Goal: Information Seeking & Learning: Learn about a topic

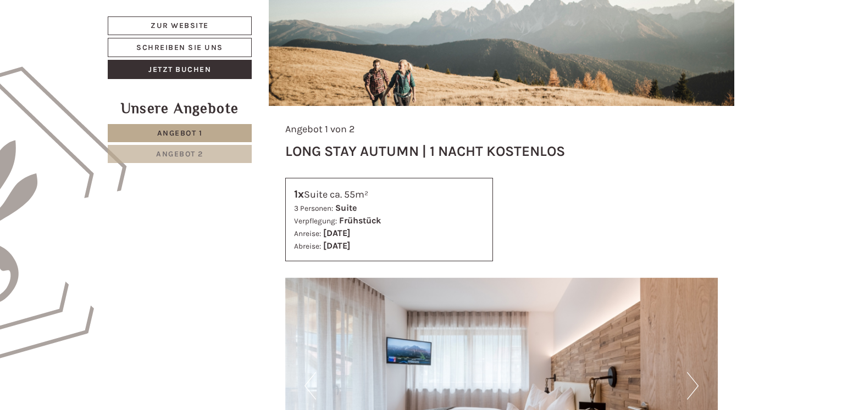
scroll to position [728, 0]
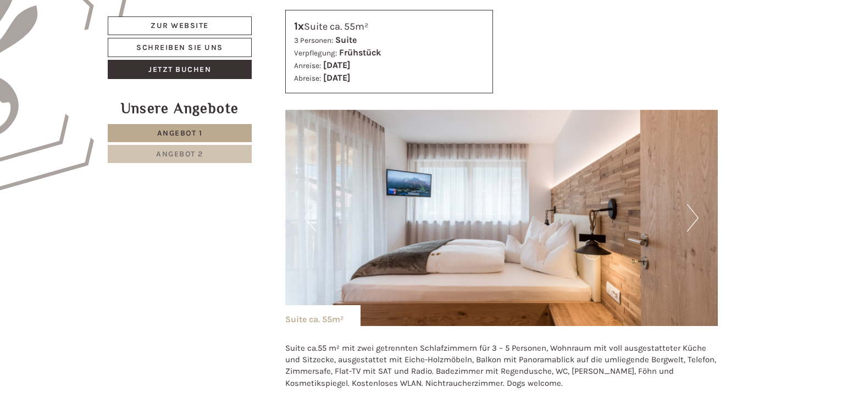
click at [692, 220] on button "Next" at bounding box center [693, 217] width 12 height 27
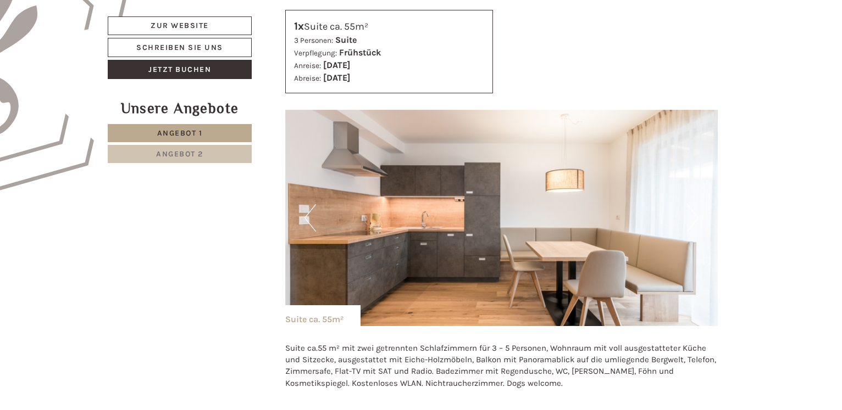
click at [694, 217] on button "Next" at bounding box center [693, 217] width 12 height 27
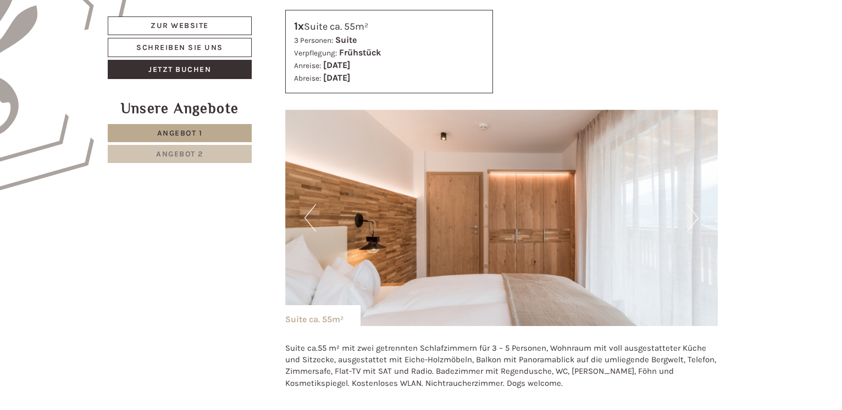
click at [694, 217] on button "Next" at bounding box center [693, 217] width 12 height 27
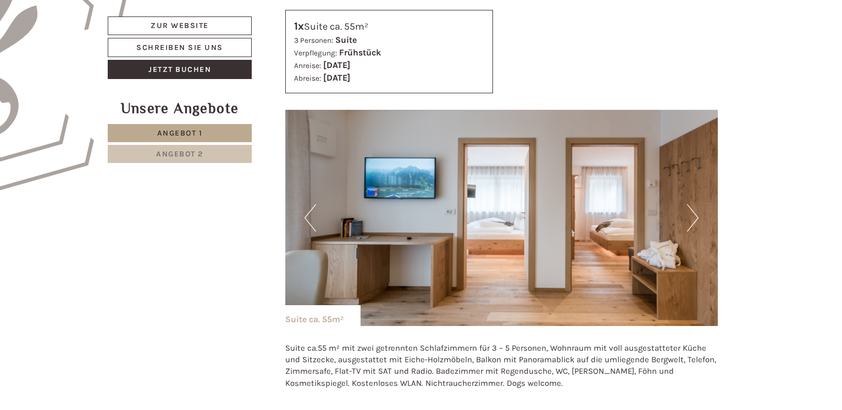
click at [695, 216] on button "Next" at bounding box center [693, 217] width 12 height 27
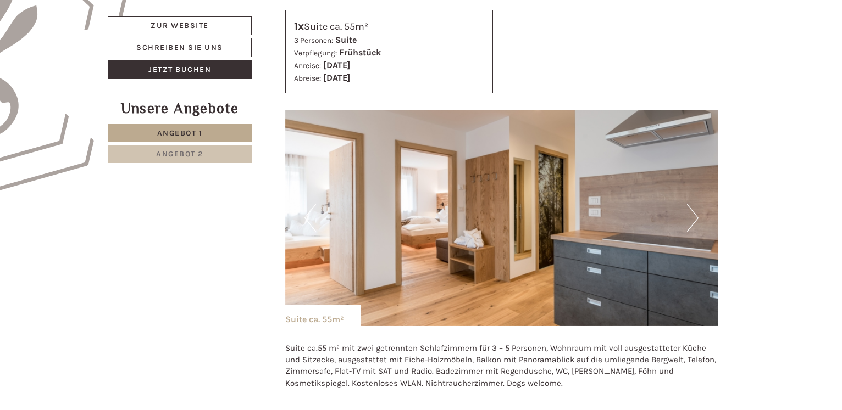
click at [695, 216] on button "Next" at bounding box center [693, 217] width 12 height 27
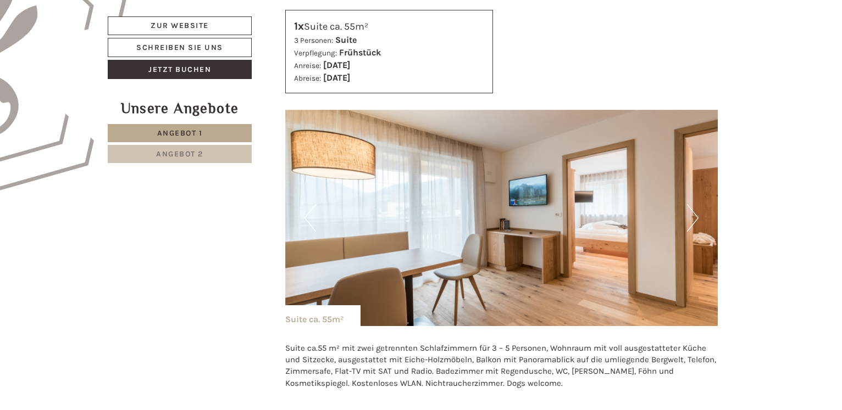
click at [695, 216] on button "Next" at bounding box center [693, 217] width 12 height 27
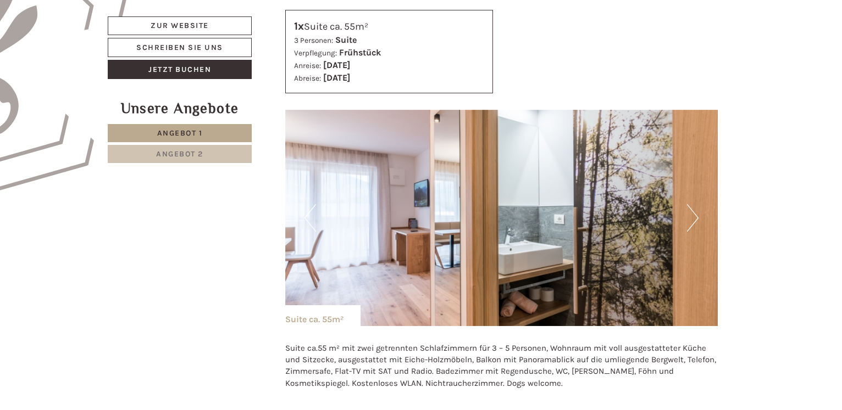
click at [695, 216] on button "Next" at bounding box center [693, 217] width 12 height 27
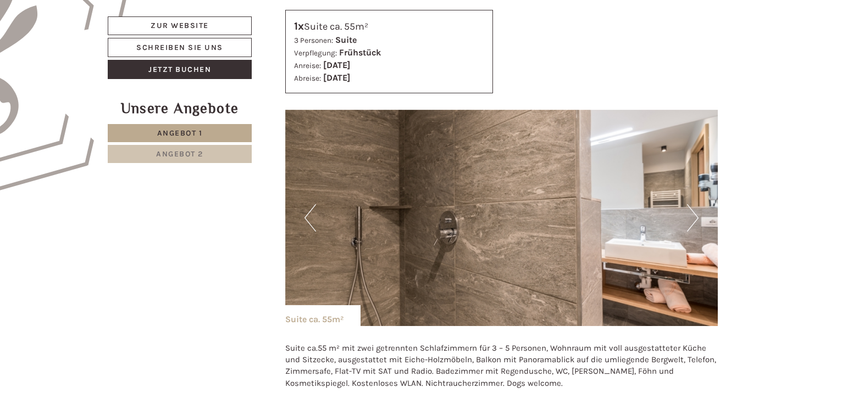
click at [695, 216] on button "Next" at bounding box center [693, 217] width 12 height 27
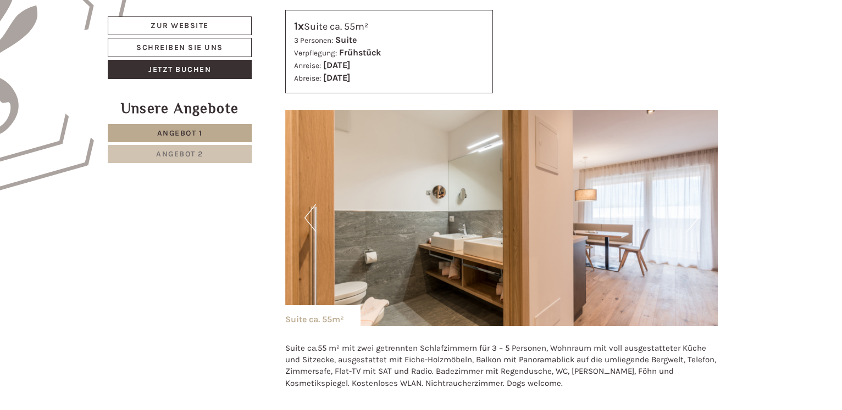
click at [695, 216] on button "Next" at bounding box center [693, 217] width 12 height 27
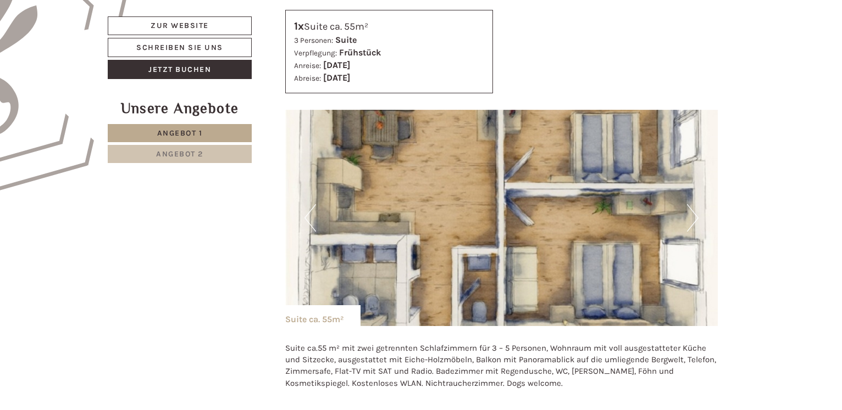
click at [695, 216] on button "Next" at bounding box center [693, 217] width 12 height 27
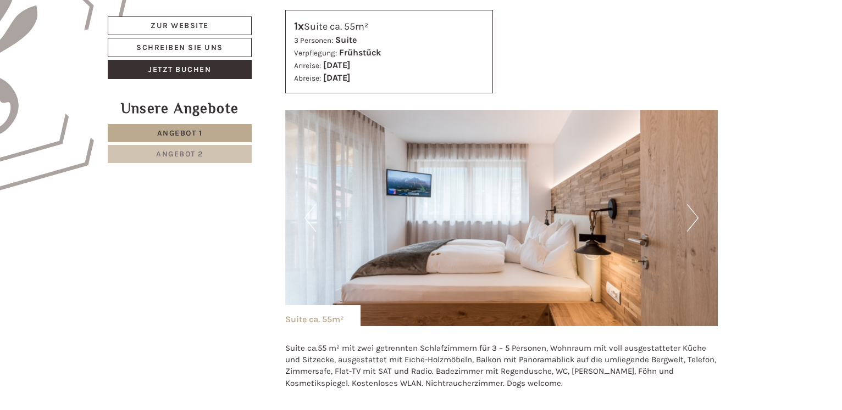
click at [695, 216] on button "Next" at bounding box center [693, 217] width 12 height 27
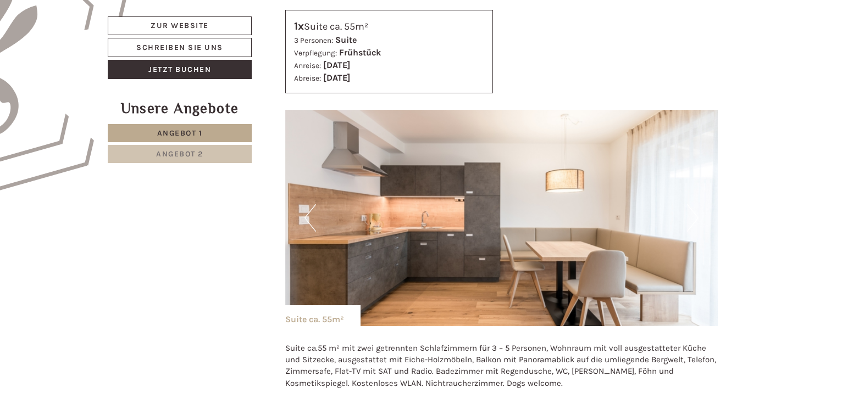
click at [695, 216] on button "Next" at bounding box center [693, 217] width 12 height 27
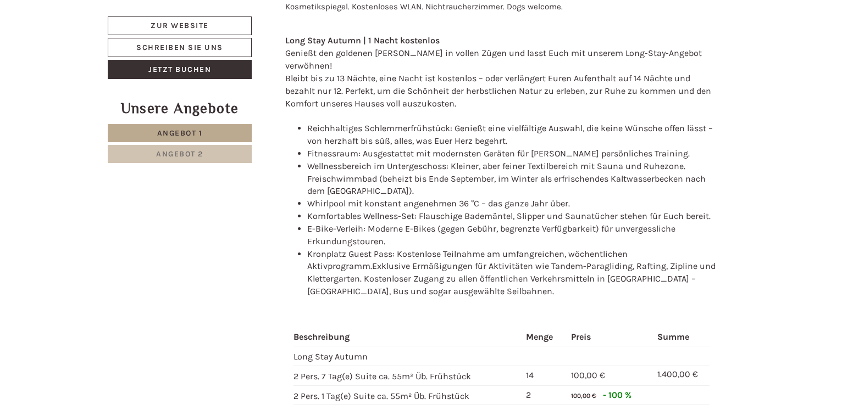
scroll to position [1121, 0]
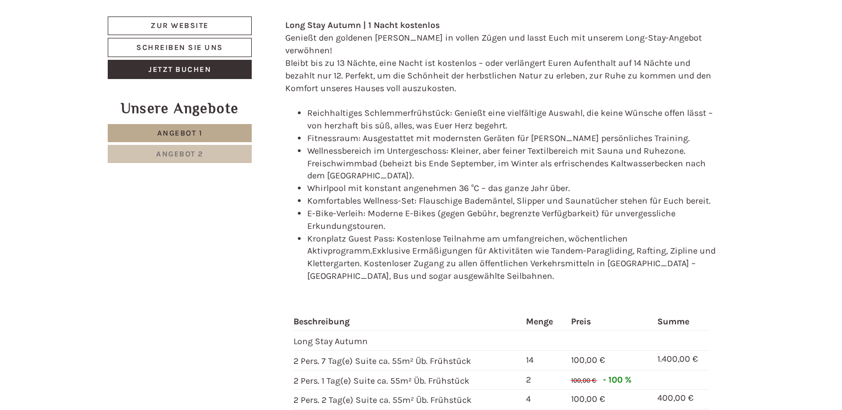
click at [177, 151] on span "Angebot 2" at bounding box center [179, 153] width 47 height 9
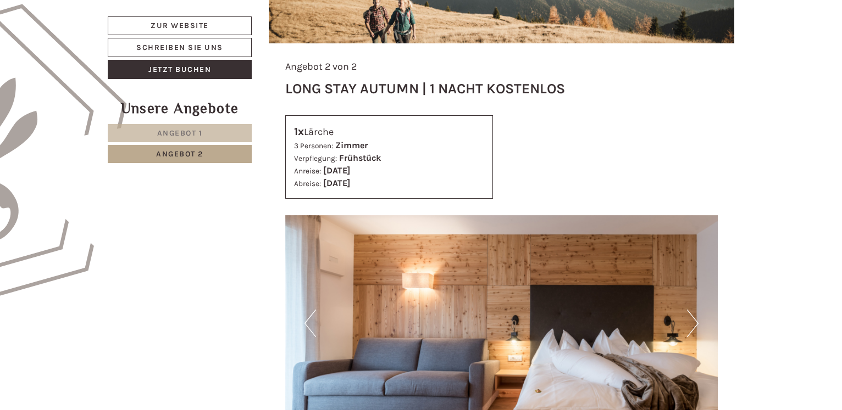
scroll to position [679, 0]
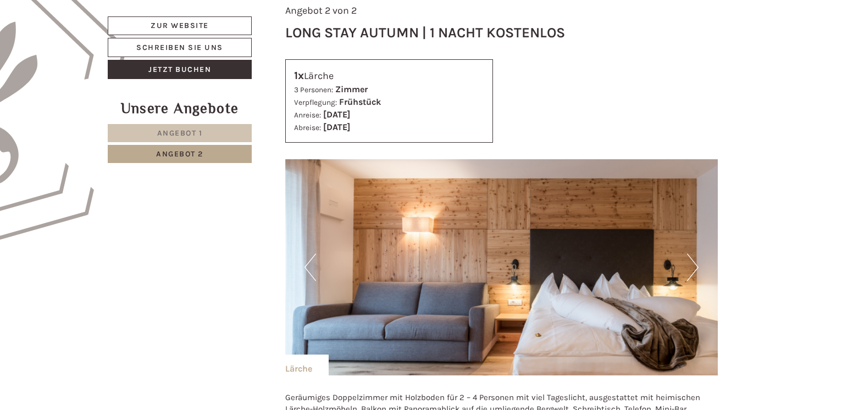
click at [694, 270] on button "Next" at bounding box center [693, 267] width 12 height 27
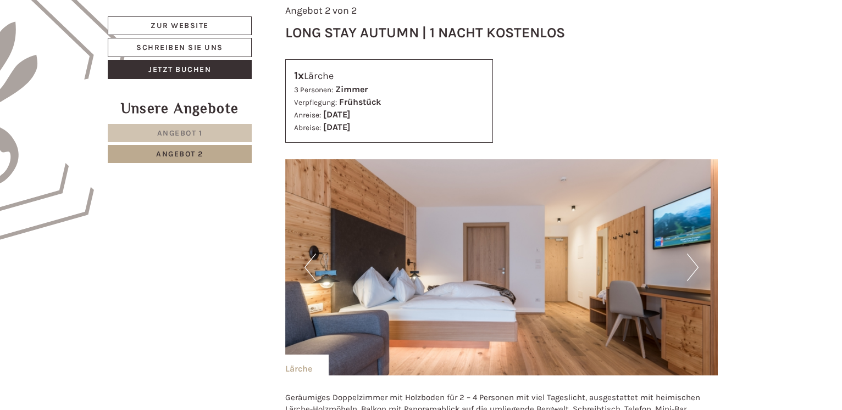
click at [694, 270] on button "Next" at bounding box center [693, 267] width 12 height 27
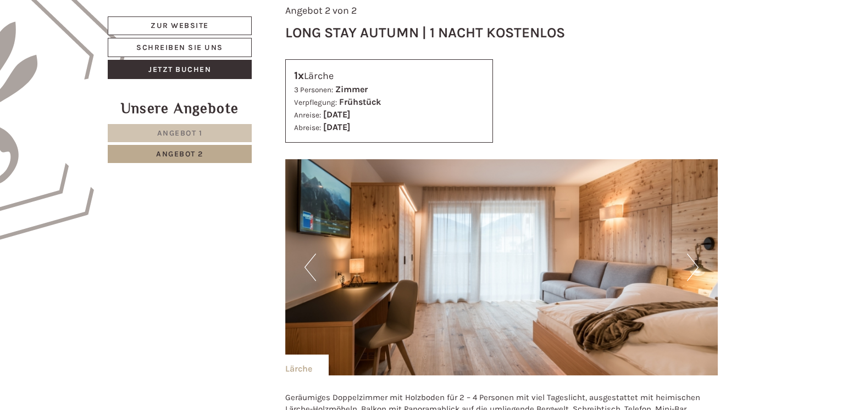
click at [694, 269] on button "Next" at bounding box center [693, 267] width 12 height 27
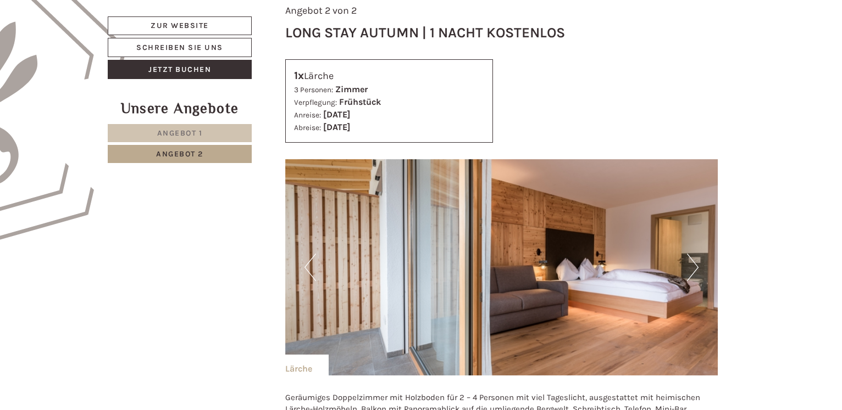
click at [693, 269] on button "Next" at bounding box center [693, 267] width 12 height 27
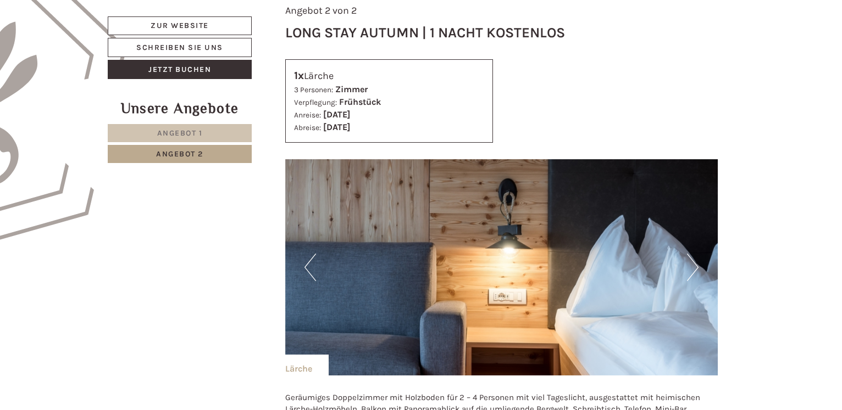
click at [693, 269] on button "Next" at bounding box center [693, 267] width 12 height 27
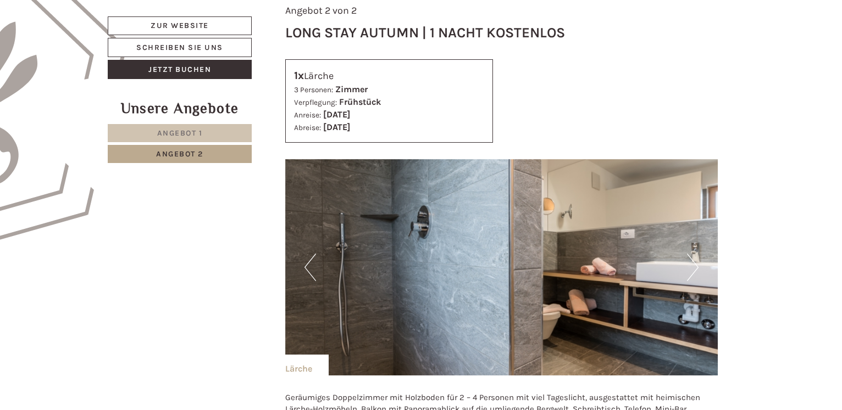
click at [693, 269] on button "Next" at bounding box center [693, 267] width 12 height 27
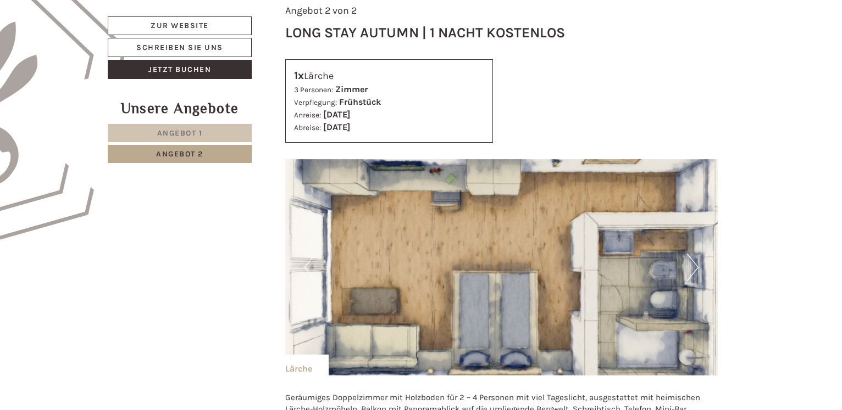
click at [692, 269] on button "Next" at bounding box center [693, 267] width 12 height 27
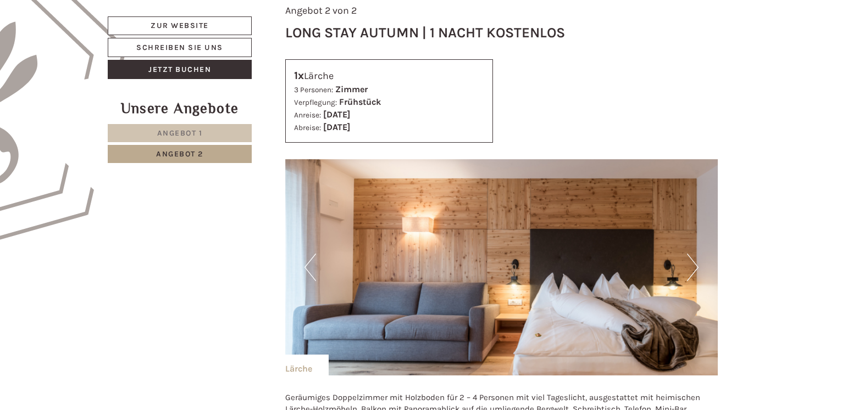
click at [692, 269] on button "Next" at bounding box center [693, 267] width 12 height 27
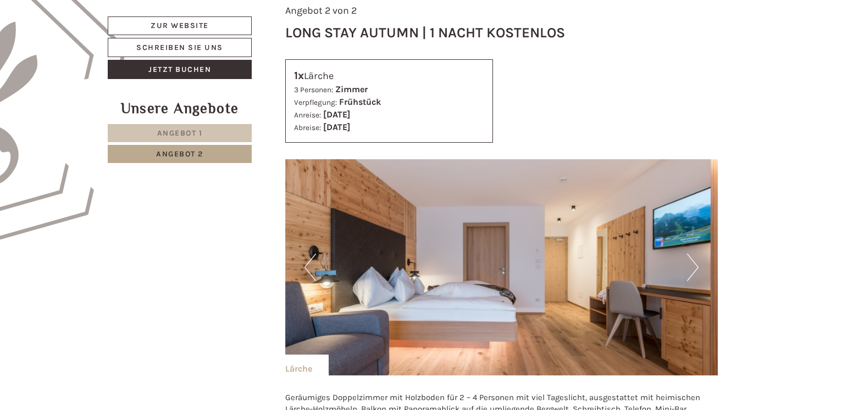
click at [692, 269] on button "Next" at bounding box center [693, 267] width 12 height 27
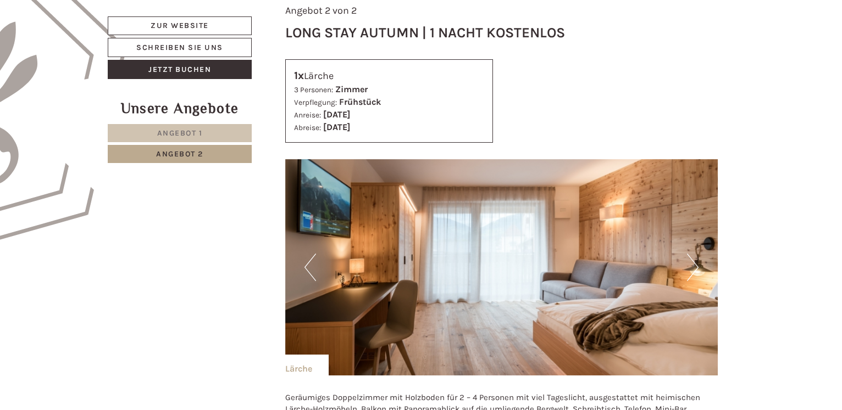
click at [692, 270] on button "Next" at bounding box center [693, 267] width 12 height 27
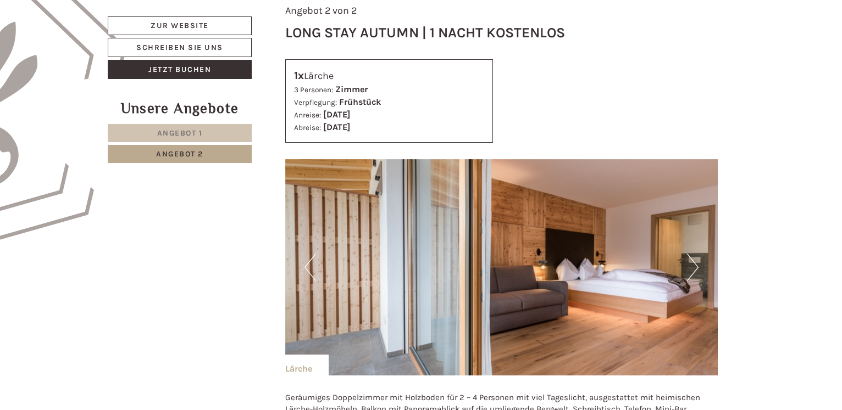
click at [692, 270] on button "Next" at bounding box center [693, 267] width 12 height 27
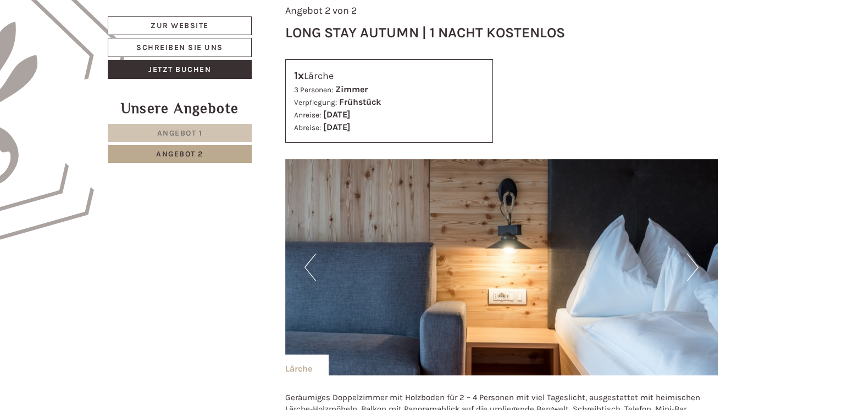
click at [689, 270] on button "Next" at bounding box center [693, 267] width 12 height 27
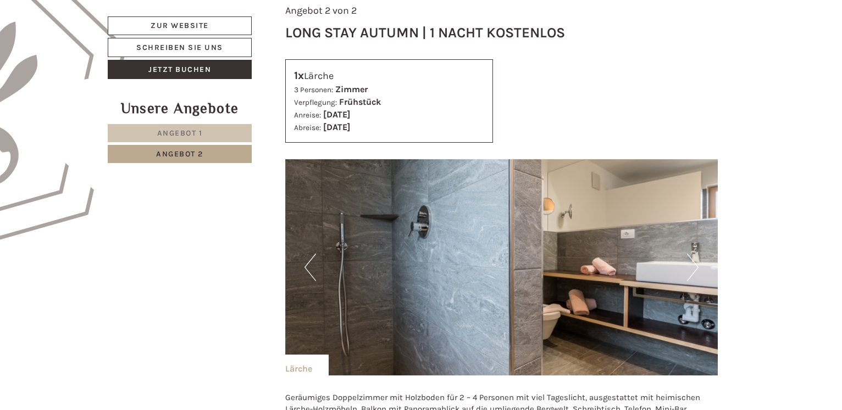
click at [689, 270] on button "Next" at bounding box center [693, 267] width 12 height 27
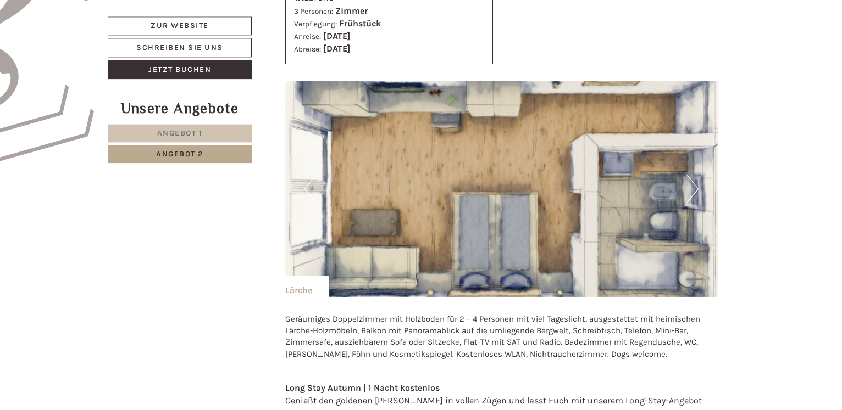
scroll to position [735, 0]
